Goal: Information Seeking & Learning: Learn about a topic

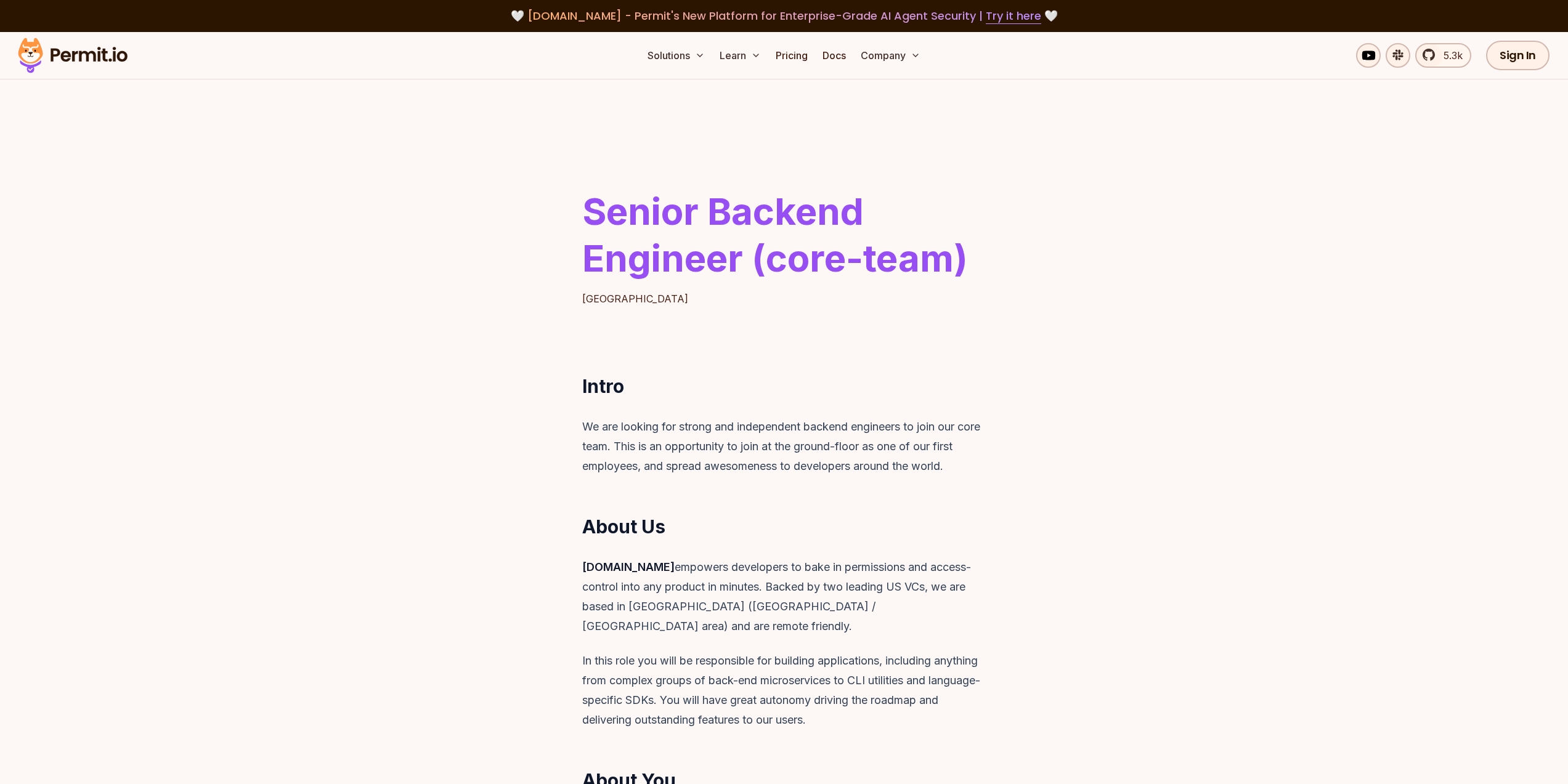
click at [61, 62] on img at bounding box center [72, 54] width 121 height 41
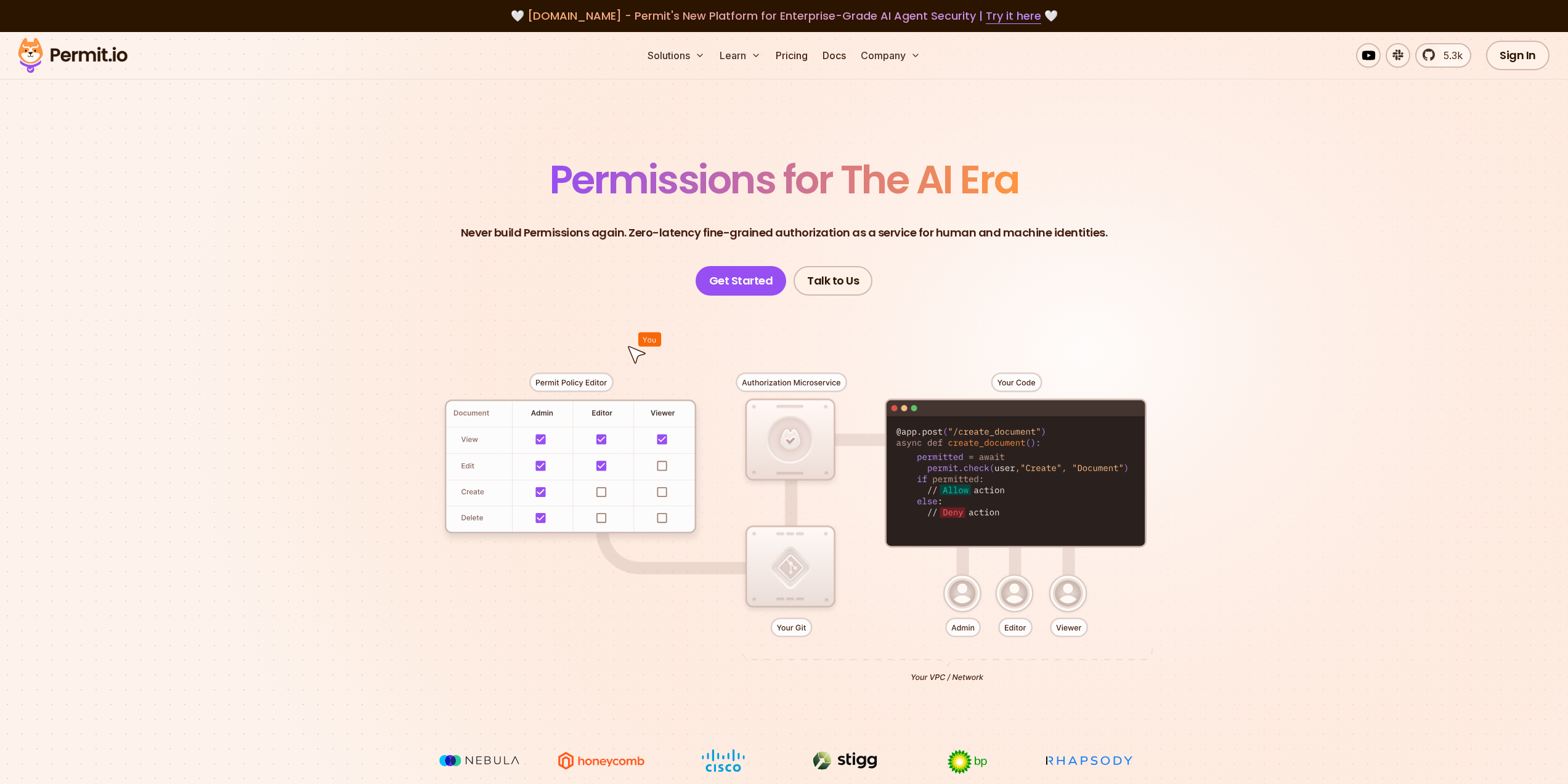
click at [659, 342] on div at bounding box center [784, 522] width 862 height 453
drag, startPoint x: 631, startPoint y: 360, endPoint x: 646, endPoint y: 358, distance: 15.1
click at [629, 360] on div at bounding box center [784, 522] width 862 height 453
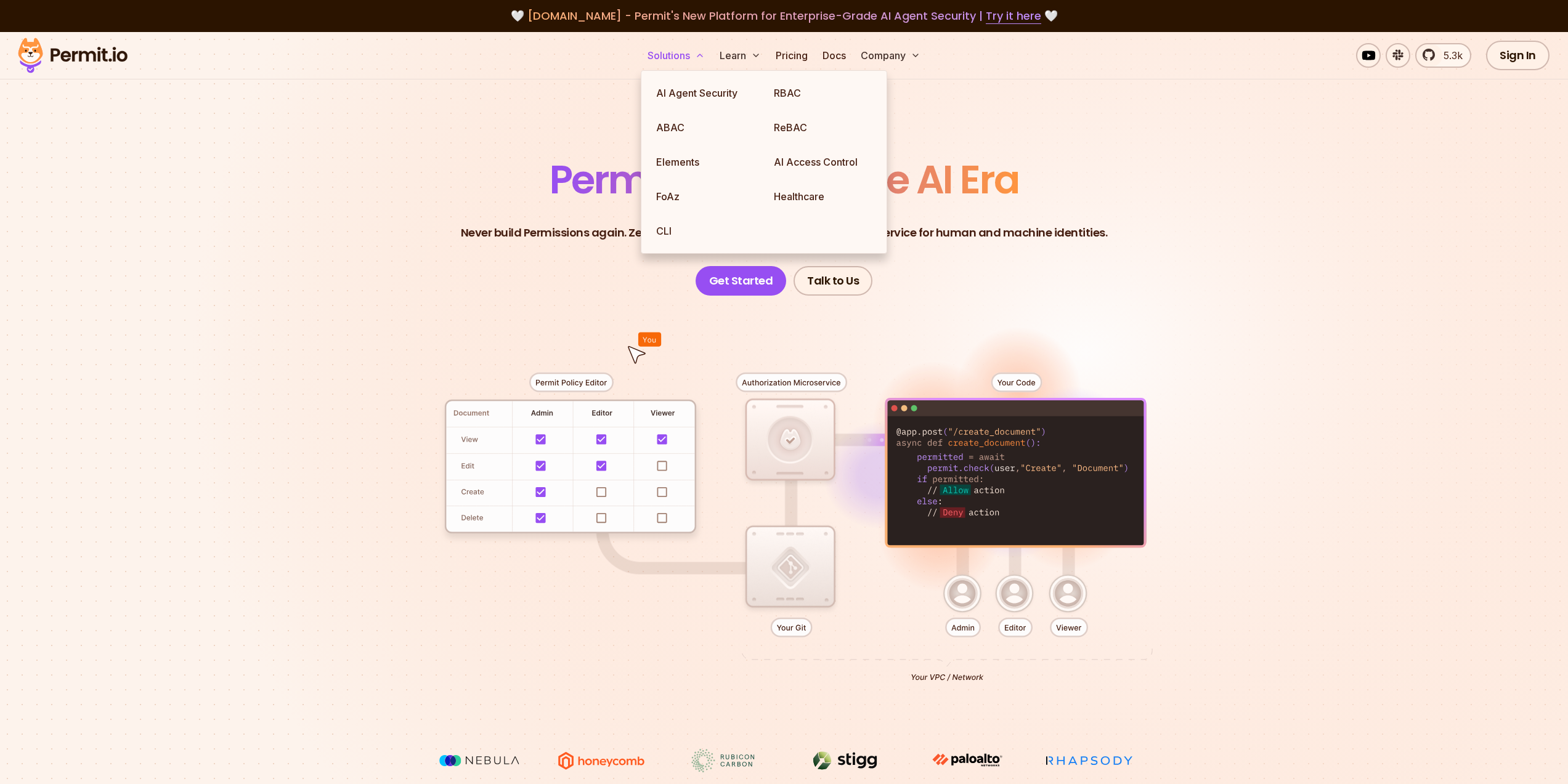
click at [661, 57] on button "Solutions" at bounding box center [675, 55] width 67 height 25
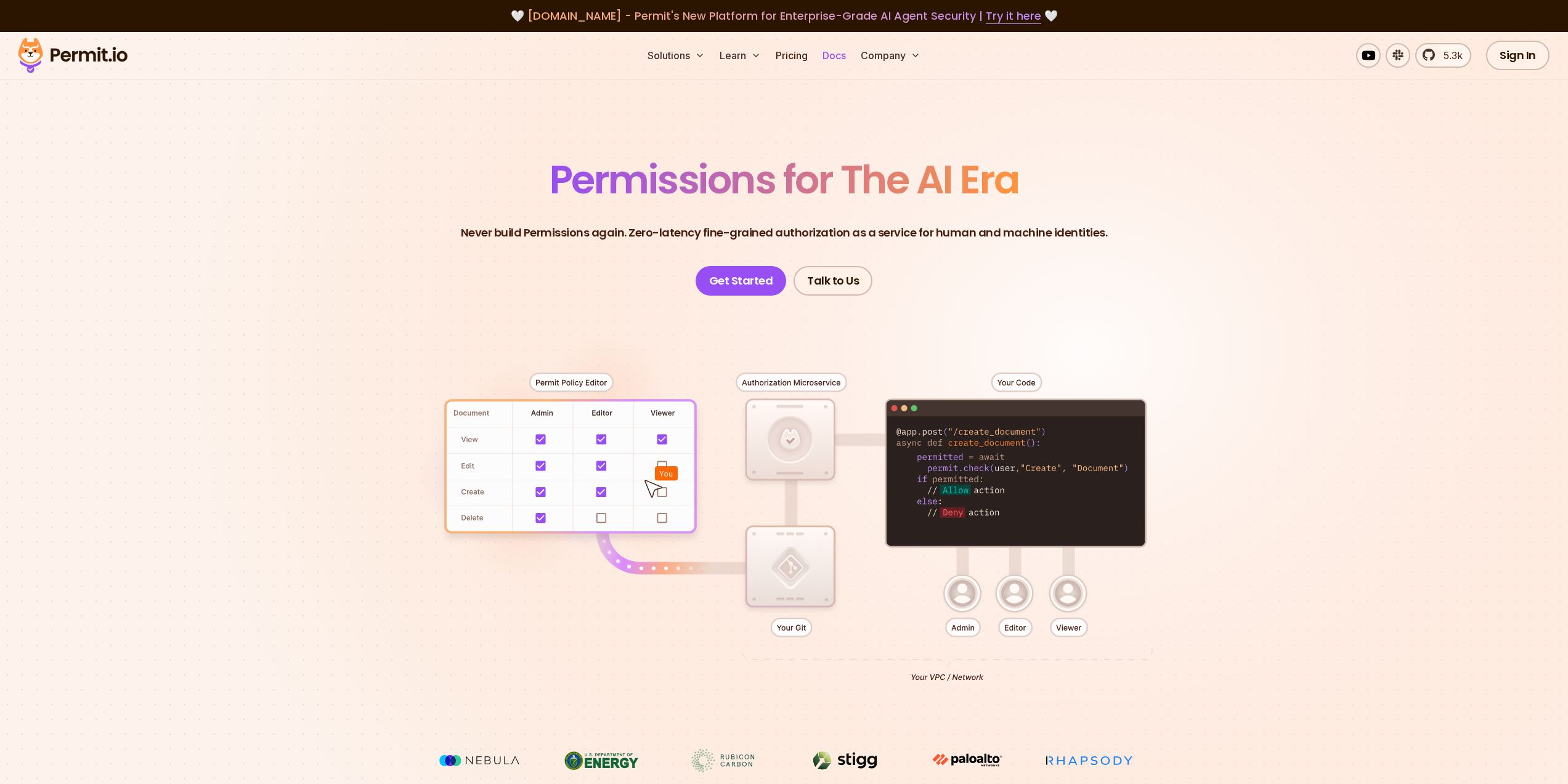
click at [837, 59] on link "Docs" at bounding box center [834, 55] width 33 height 25
click at [839, 55] on link "Docs" at bounding box center [834, 55] width 33 height 25
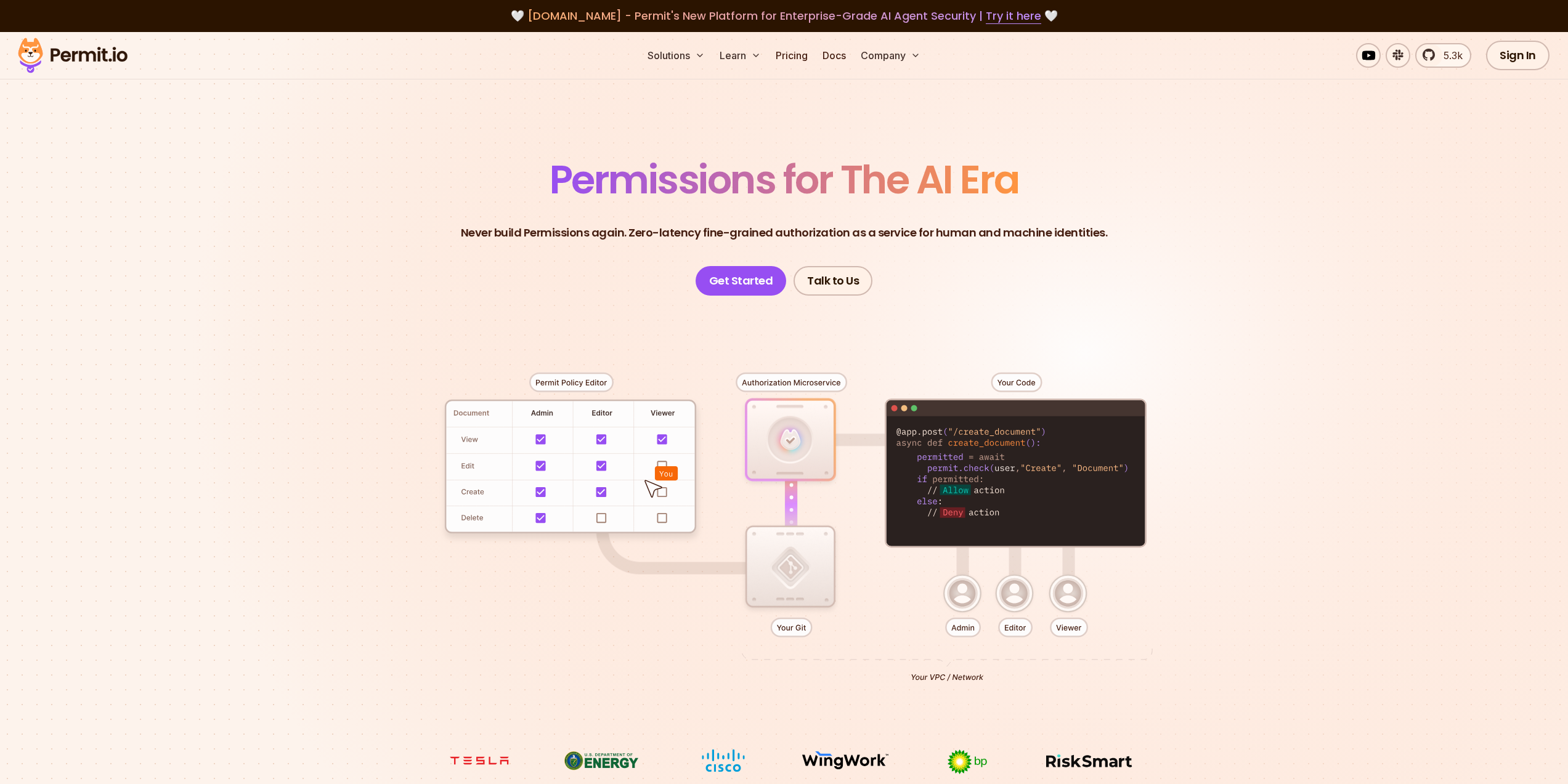
click at [59, 54] on img at bounding box center [72, 54] width 121 height 41
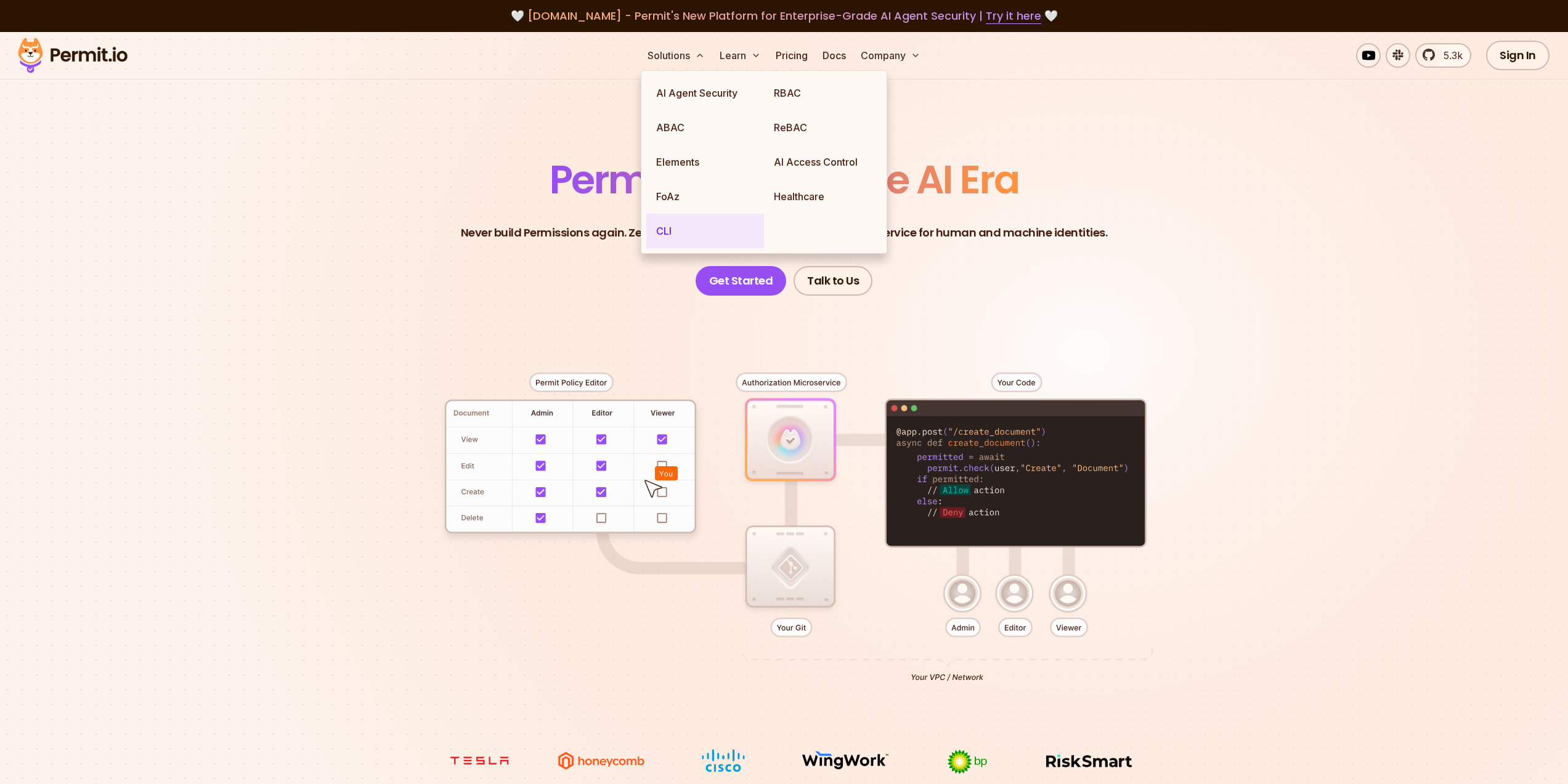
click at [690, 239] on link "CLI" at bounding box center [705, 230] width 118 height 34
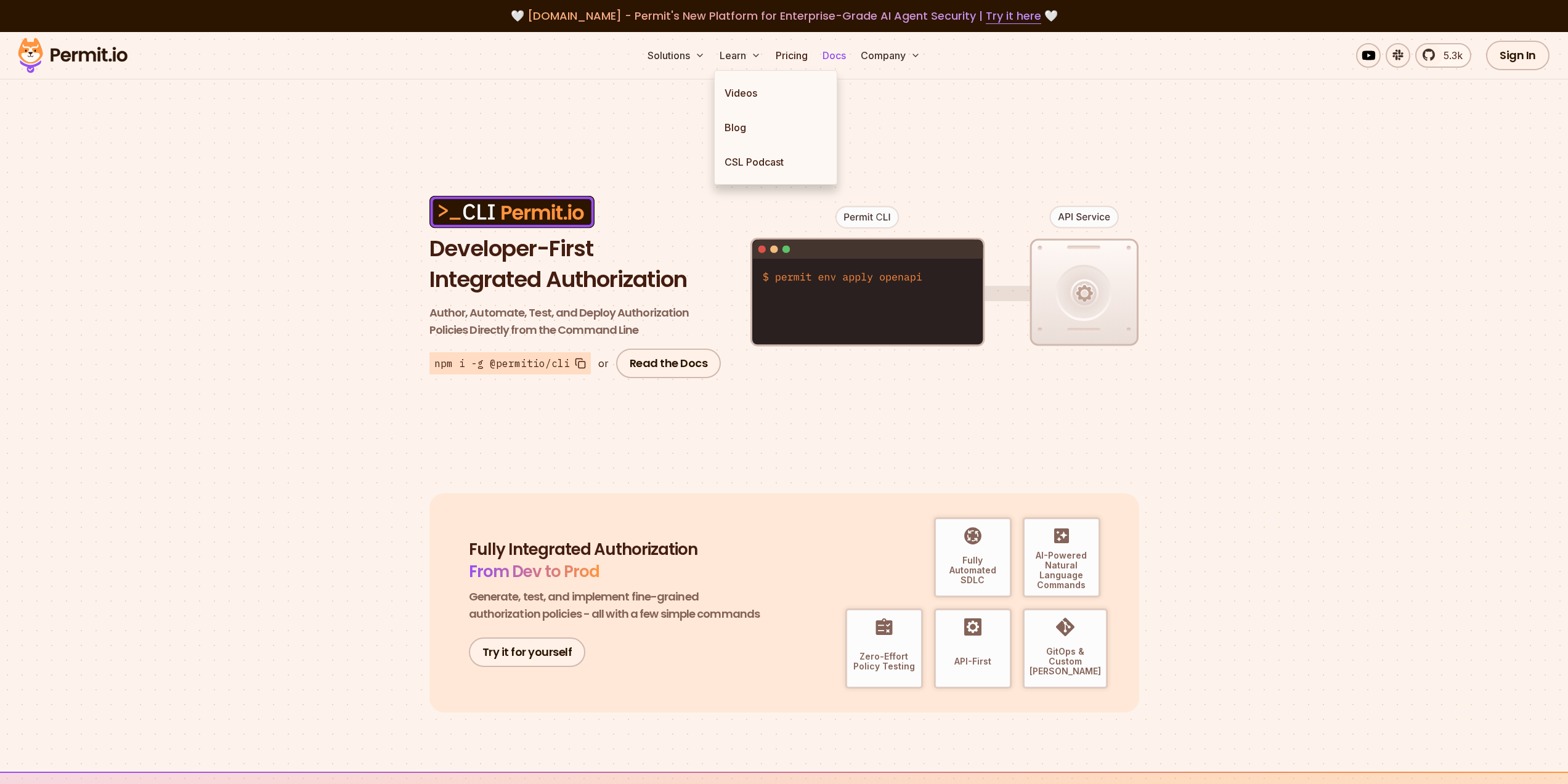
click at [836, 57] on link "Docs" at bounding box center [834, 55] width 33 height 25
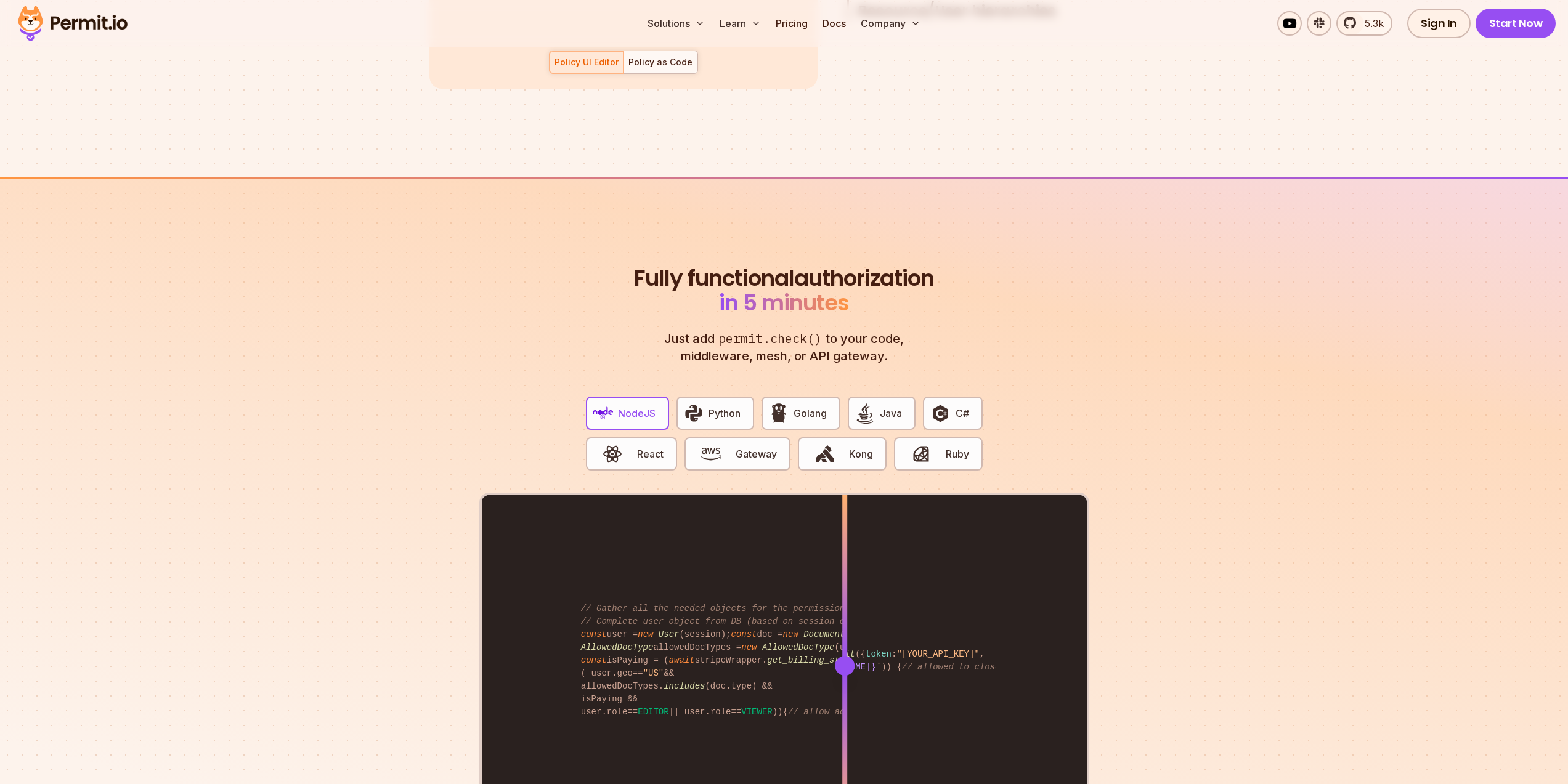
scroll to position [2291, 0]
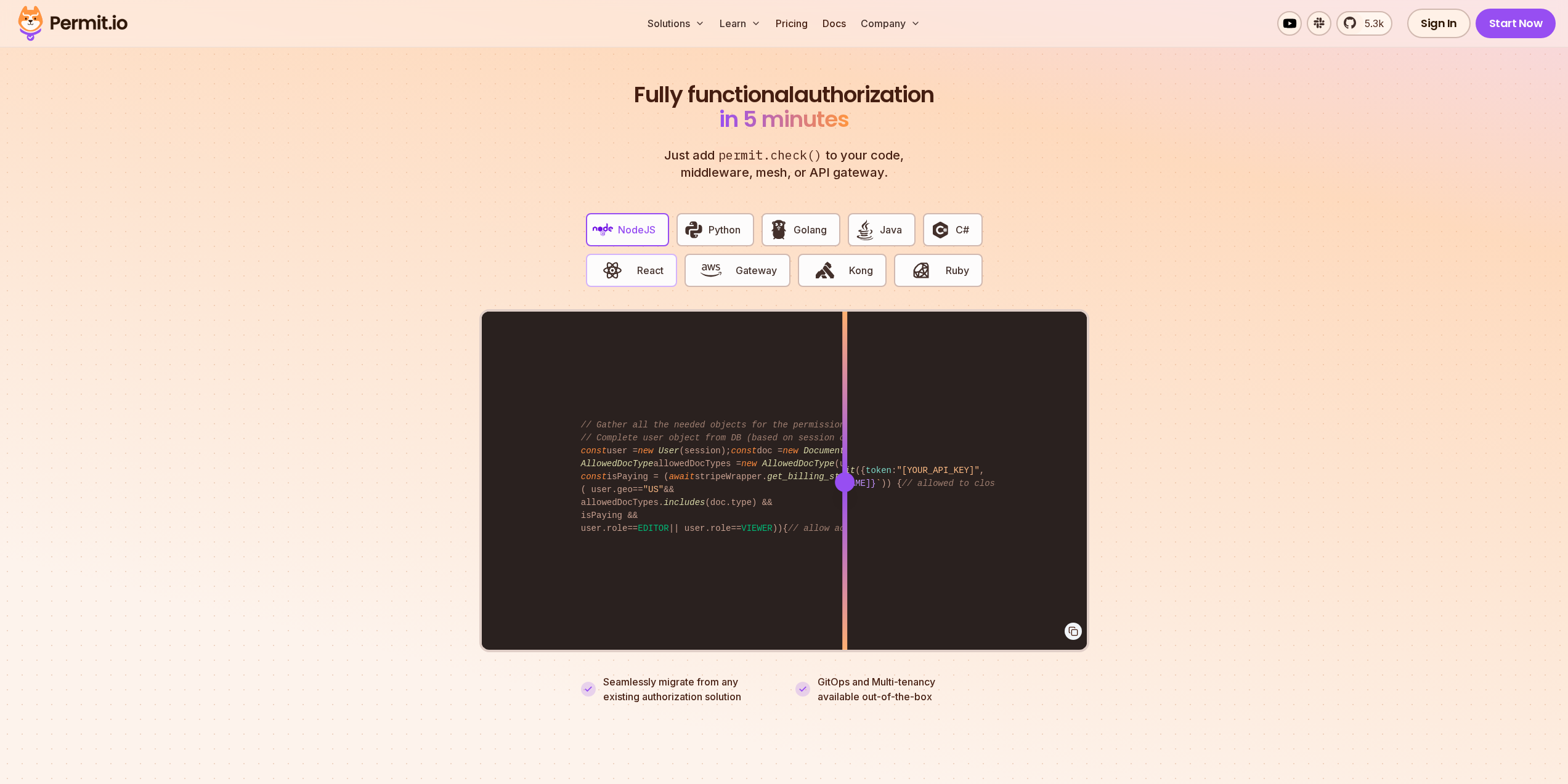
click at [649, 263] on span "React" at bounding box center [649, 270] width 27 height 15
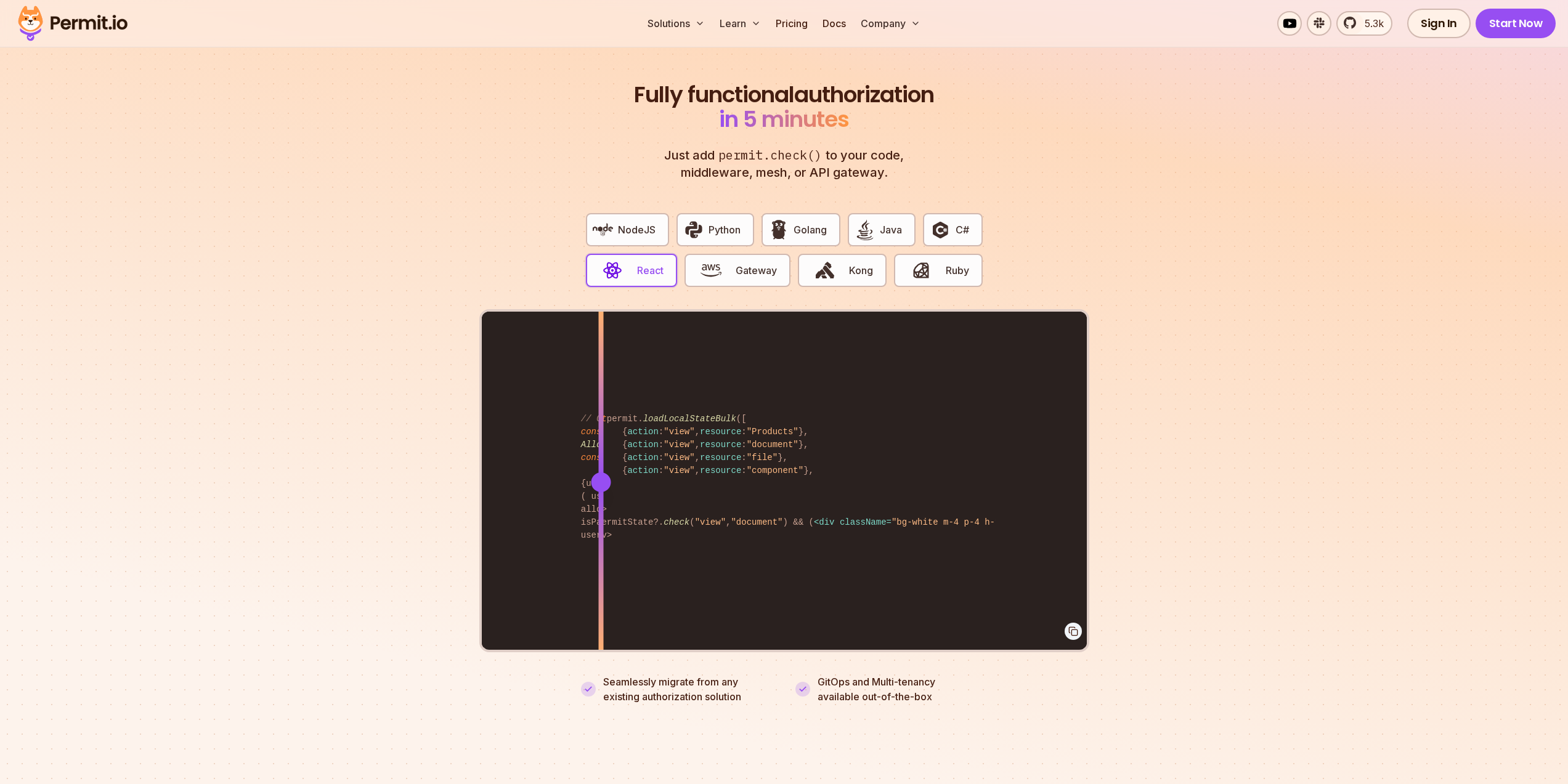
drag, startPoint x: 851, startPoint y: 468, endPoint x: 601, endPoint y: 532, distance: 258.1
click at [601, 532] on div at bounding box center [600, 481] width 5 height 340
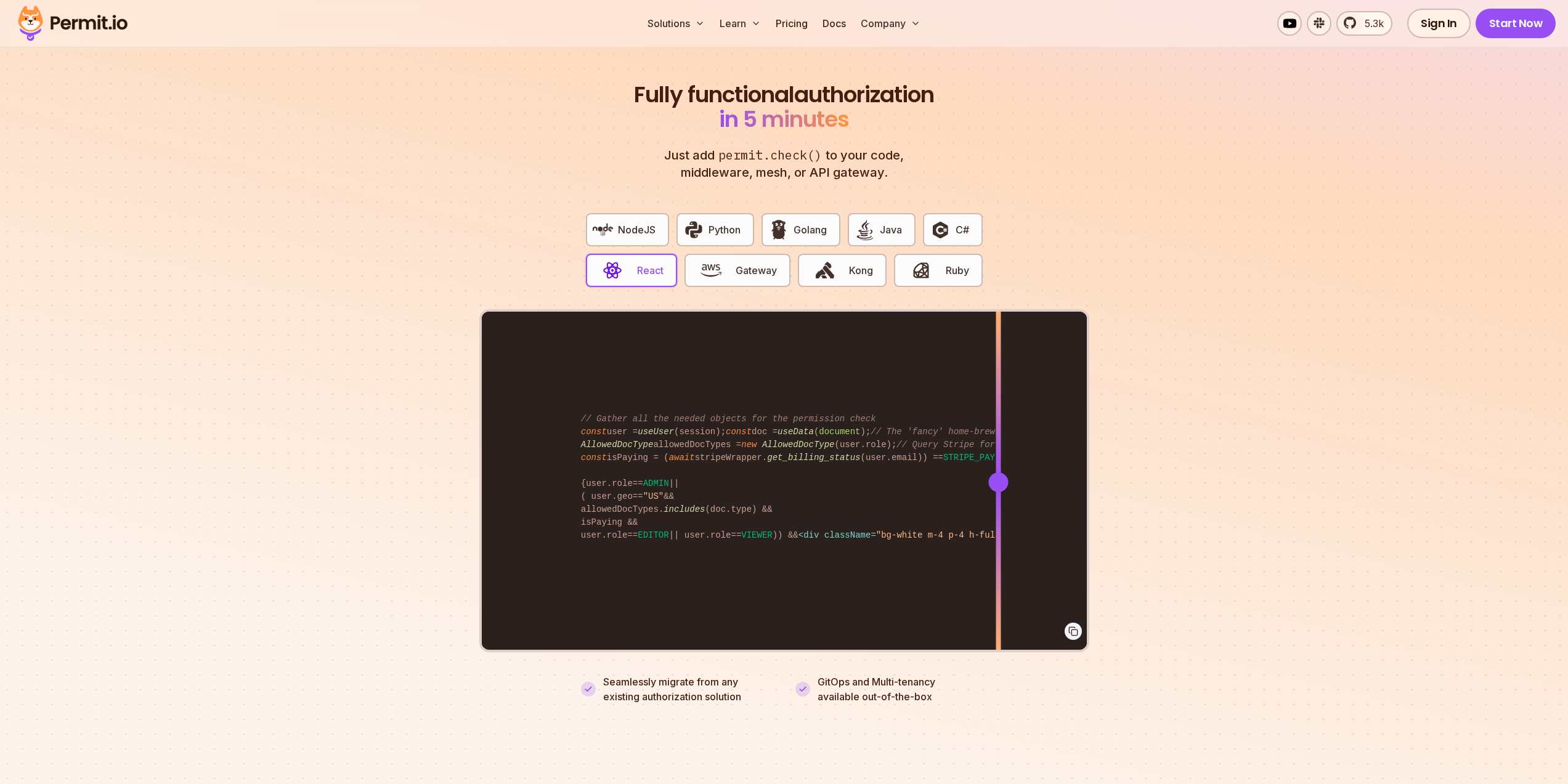
drag, startPoint x: 603, startPoint y: 467, endPoint x: 980, endPoint y: 526, distance: 381.6
click at [995, 526] on div at bounding box center [997, 481] width 5 height 340
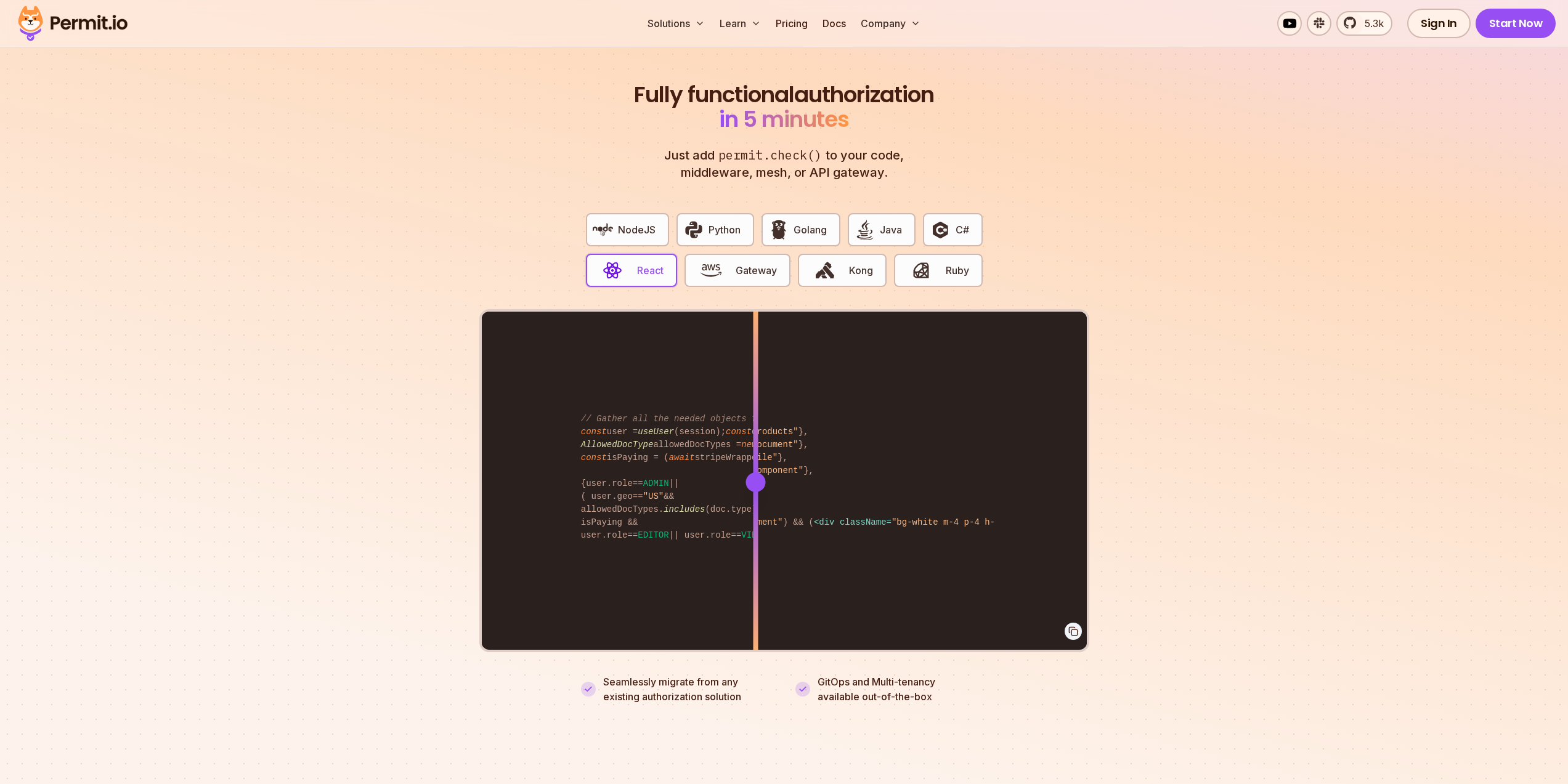
drag, startPoint x: 984, startPoint y: 462, endPoint x: 755, endPoint y: 475, distance: 229.4
click at [755, 475] on div at bounding box center [755, 482] width 19 height 19
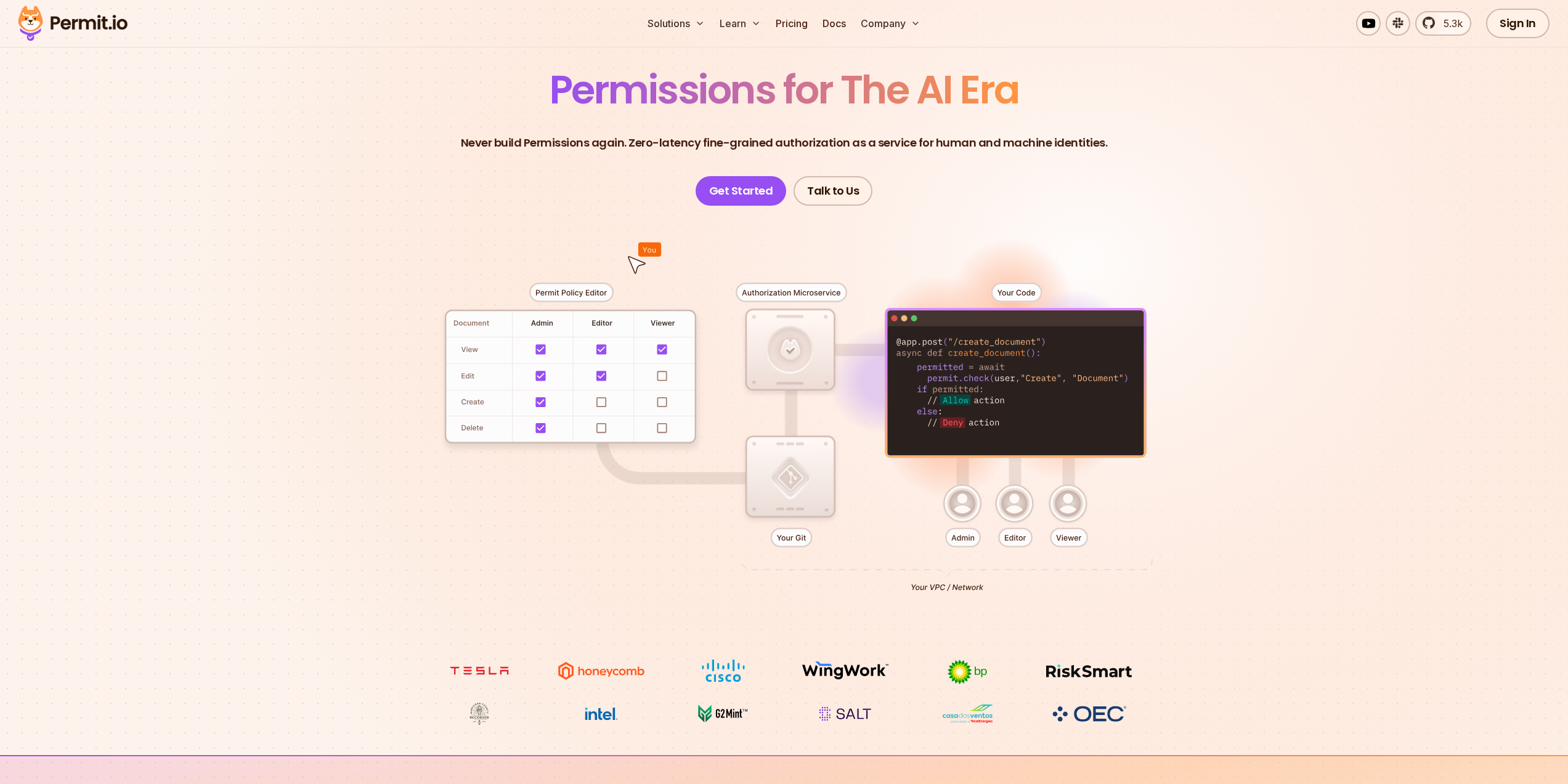
scroll to position [0, 0]
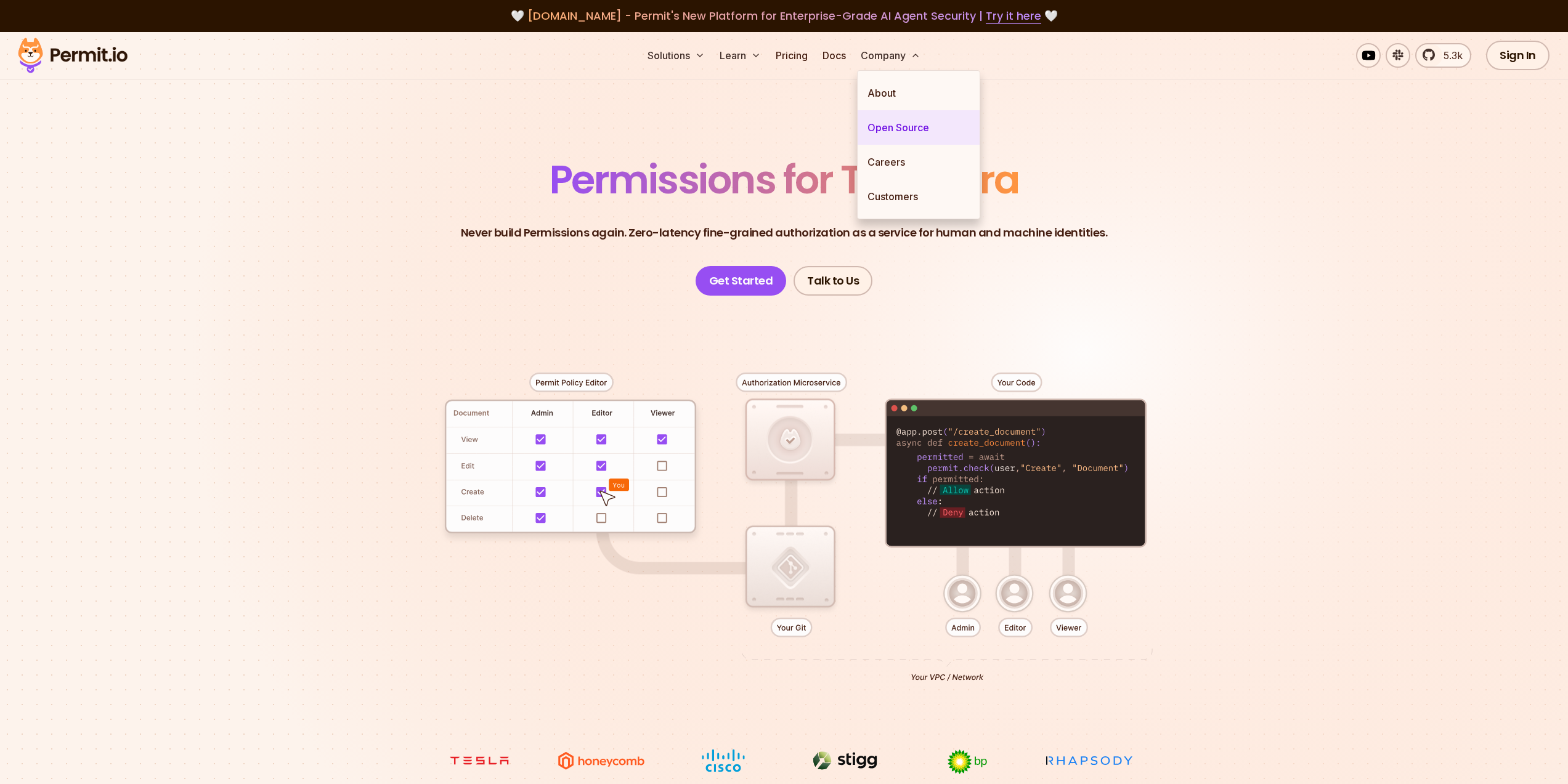
click at [910, 118] on link "Open Source" at bounding box center [919, 127] width 122 height 34
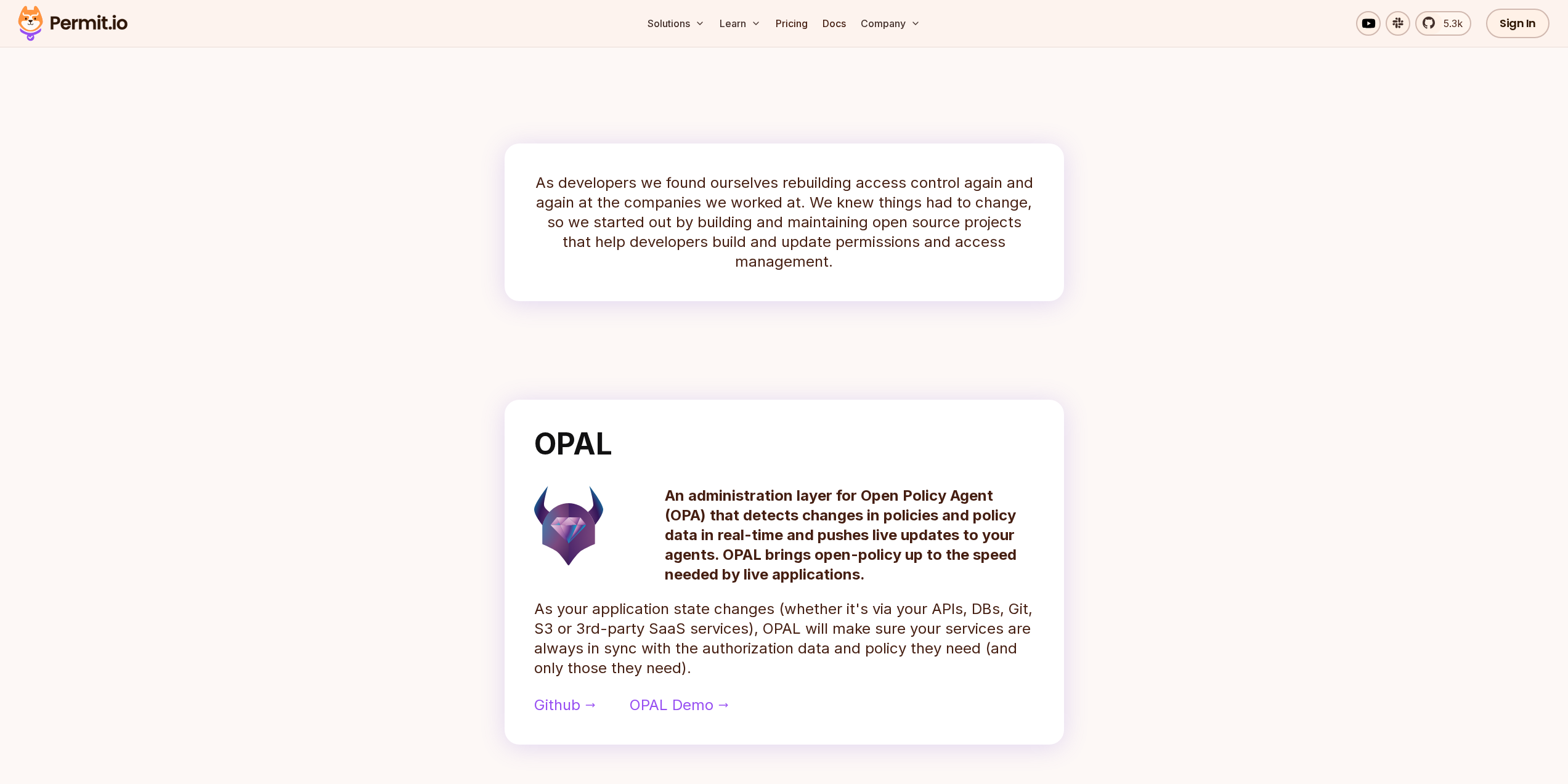
scroll to position [222, 0]
